Goal: Transaction & Acquisition: Book appointment/travel/reservation

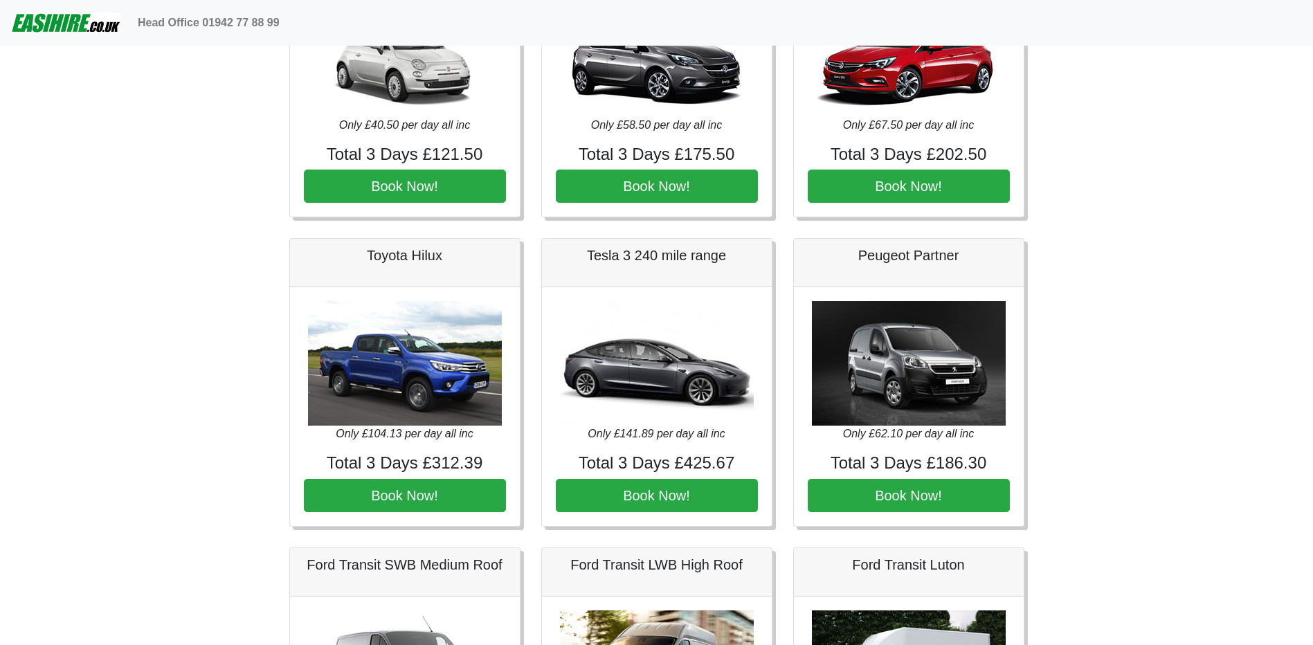
scroll to position [311, 0]
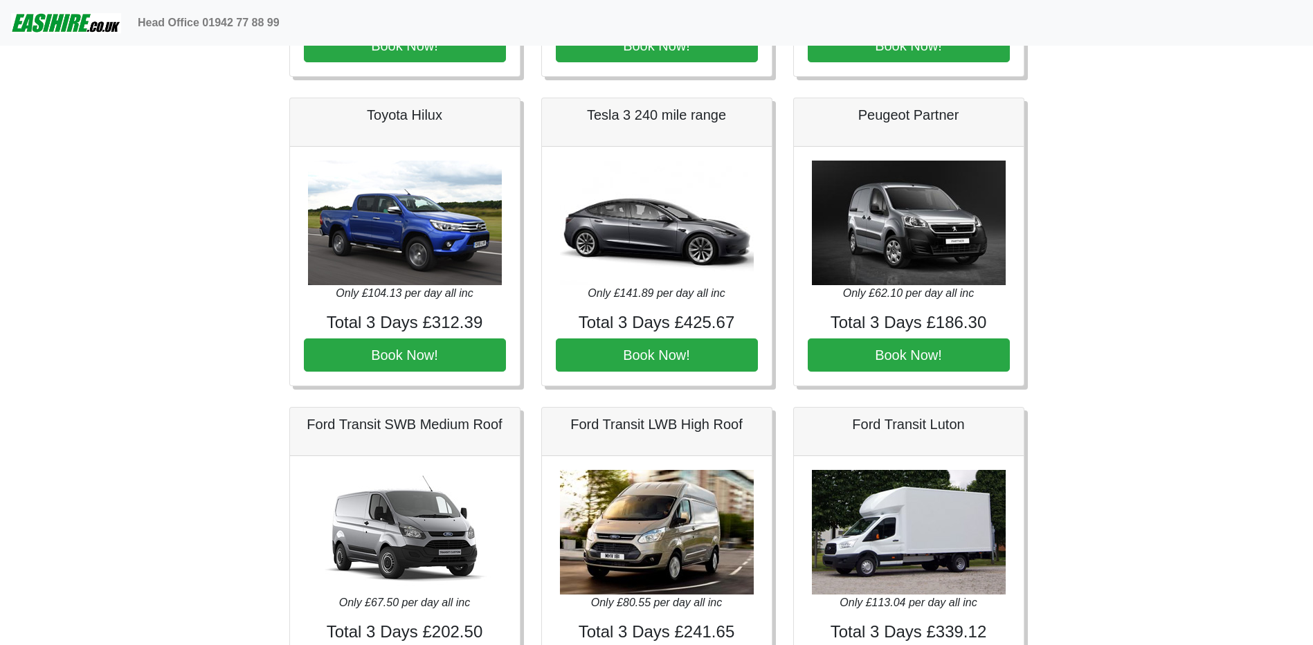
drag, startPoint x: 105, startPoint y: 496, endPoint x: 109, endPoint y: 445, distance: 50.7
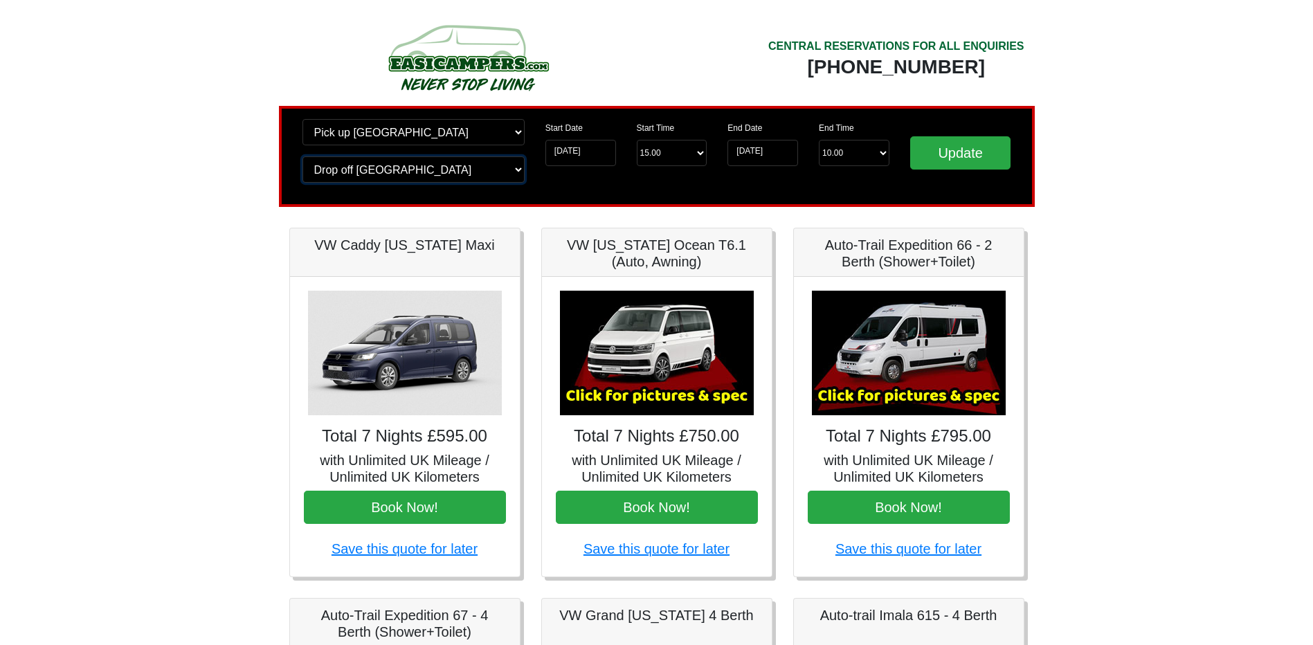
click at [410, 161] on select "Change drop off location? Drop off [GEOGRAPHIC_DATA] [GEOGRAPHIC_DATA] [GEOGRAP…" at bounding box center [413, 169] width 222 height 26
select select "BIR"
click at [302, 156] on select "Change drop off location? Drop off [GEOGRAPHIC_DATA] [GEOGRAPHIC_DATA] [GEOGRAP…" at bounding box center [413, 169] width 222 height 26
click at [962, 163] on input "Update" at bounding box center [960, 152] width 101 height 33
click at [387, 167] on select "Change drop off location? Drop off [GEOGRAPHIC_DATA] [GEOGRAPHIC_DATA] [GEOGRAP…" at bounding box center [413, 169] width 222 height 26
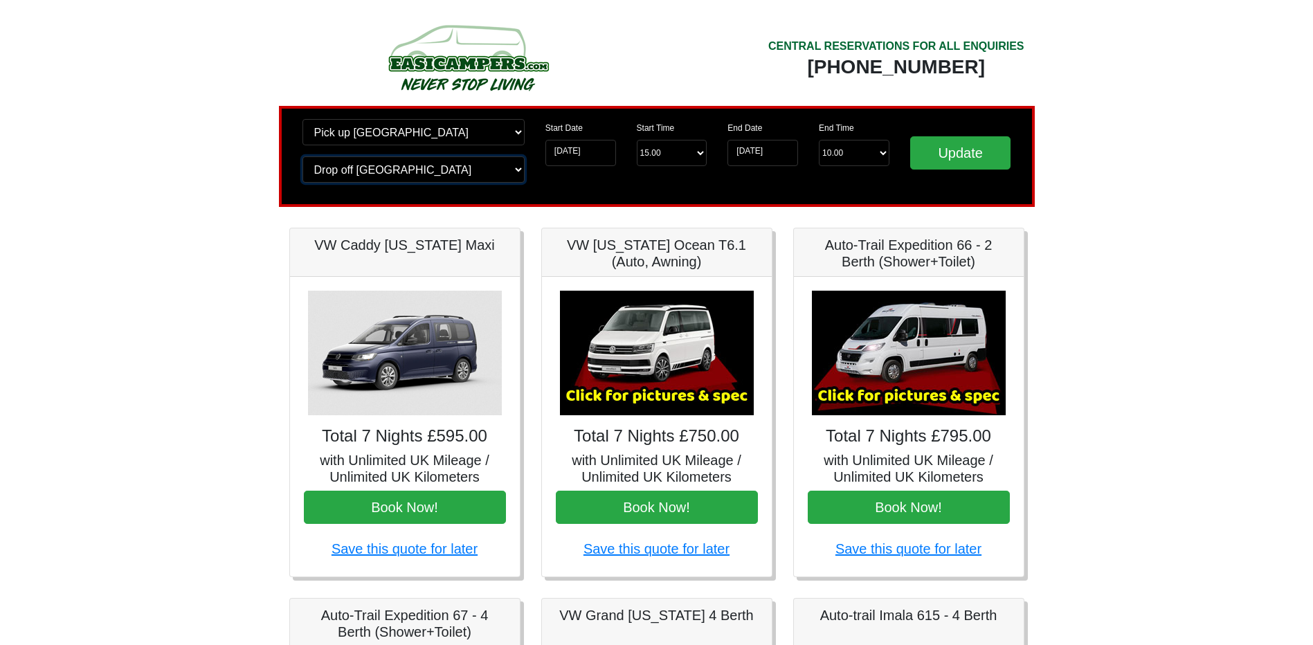
click at [302, 156] on select "Change drop off location? Drop off [GEOGRAPHIC_DATA] [GEOGRAPHIC_DATA] [GEOGRAP…" at bounding box center [413, 169] width 222 height 26
click at [934, 156] on input "Update" at bounding box center [960, 152] width 101 height 33
click at [407, 174] on select "Change drop off location? Drop off [GEOGRAPHIC_DATA] [GEOGRAPHIC_DATA] [GEOGRAP…" at bounding box center [413, 169] width 222 height 26
select select "MAN"
click at [302, 156] on select "Change drop off location? Drop off [GEOGRAPHIC_DATA] [GEOGRAPHIC_DATA] [GEOGRAP…" at bounding box center [413, 169] width 222 height 26
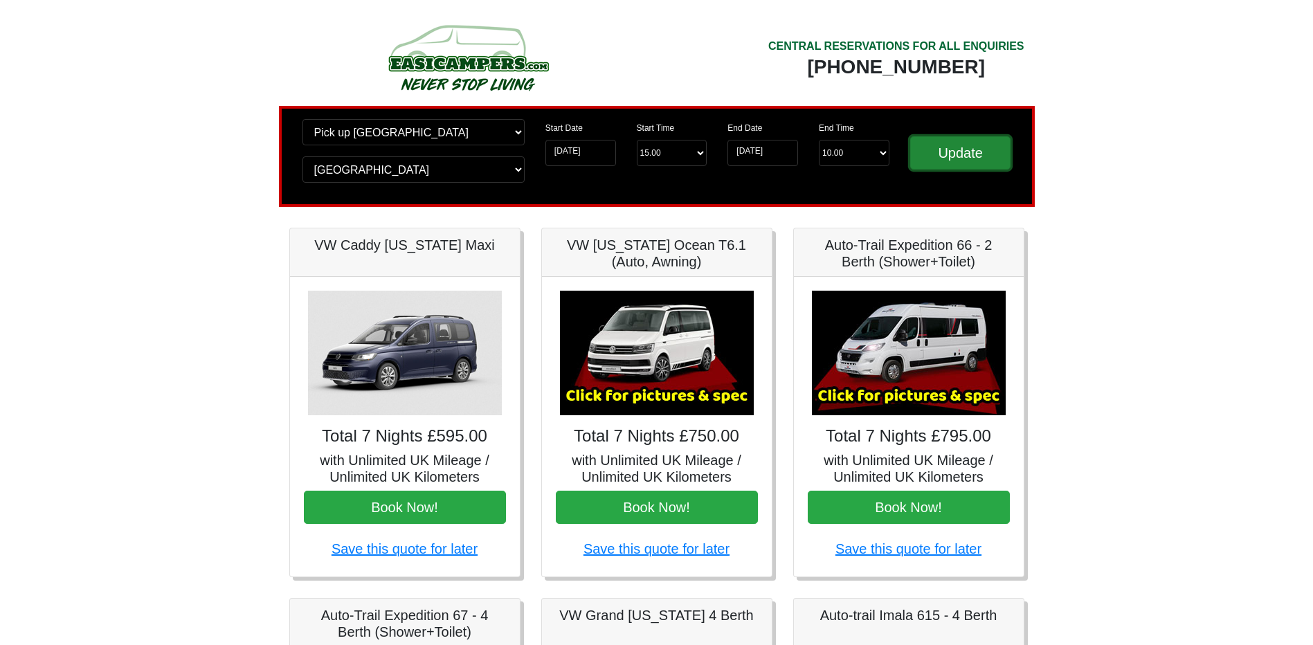
click at [986, 159] on input "Update" at bounding box center [960, 152] width 101 height 33
click at [392, 136] on select "Change pick up location? Pick up Wolverhampton Birmingham Airport Blackburn Lan…" at bounding box center [413, 132] width 222 height 26
select select "MAN"
click at [302, 119] on select "Change pick up location? Pick up Wolverhampton Birmingham Airport Blackburn Lan…" at bounding box center [413, 132] width 222 height 26
click at [391, 155] on div "Change pick up location? Pick up Wolverhampton Birmingham Airport Blackburn Lan…" at bounding box center [413, 156] width 243 height 75
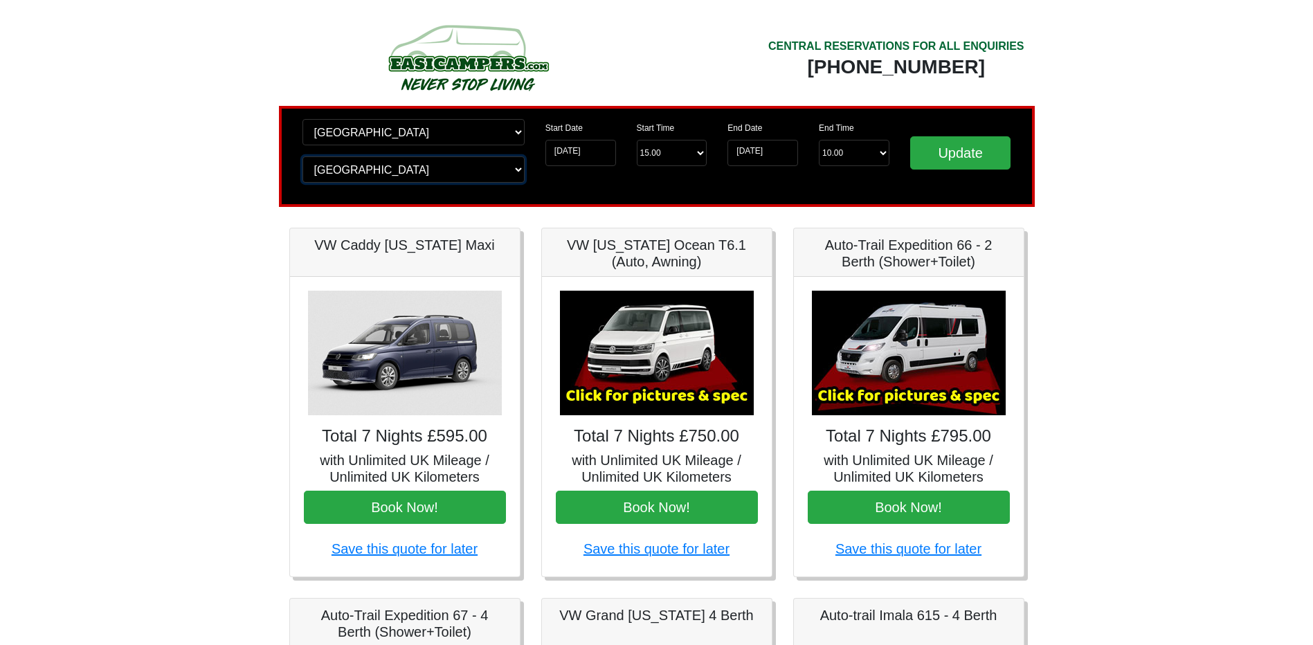
click at [388, 174] on select "Change drop off location? Drop off [GEOGRAPHIC_DATA] [GEOGRAPHIC_DATA] [GEOGRAP…" at bounding box center [413, 169] width 222 height 26
select select "EDI"
click at [302, 156] on select "Change drop off location? Drop off [GEOGRAPHIC_DATA] [GEOGRAPHIC_DATA] [GEOGRAP…" at bounding box center [413, 169] width 222 height 26
click at [971, 159] on input "Update" at bounding box center [960, 152] width 101 height 33
